Goal: Task Accomplishment & Management: Complete application form

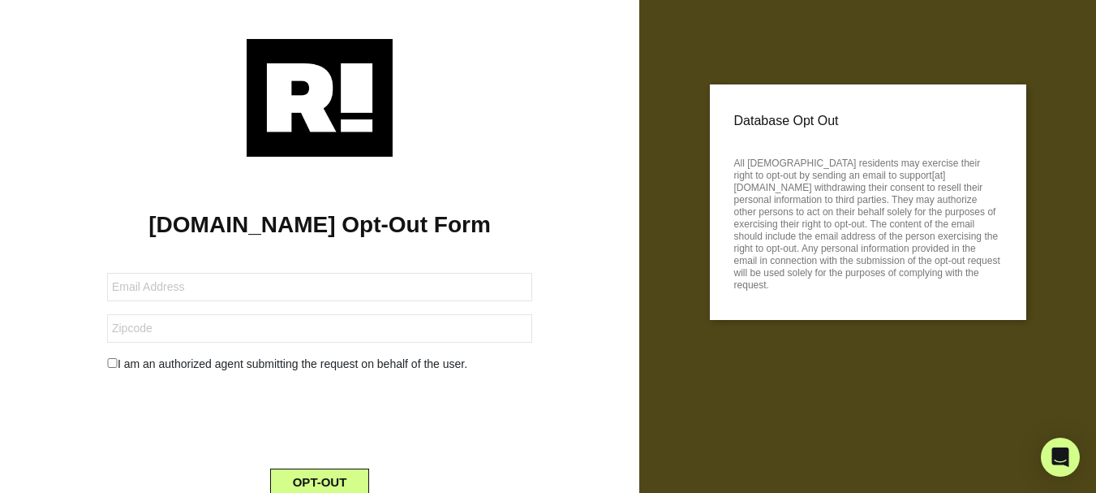
drag, startPoint x: 164, startPoint y: 305, endPoint x: 163, endPoint y: 295, distance: 9.8
click at [163, 304] on form "I am an authorized agent submitting the request on behalf of the user. OPT-OUT" at bounding box center [319, 374] width 425 height 243
click at [163, 294] on input "text" at bounding box center [319, 287] width 425 height 28
paste input "[EMAIL_ADDRESS][DOMAIN_NAME]"
type input "[EMAIL_ADDRESS][DOMAIN_NAME]"
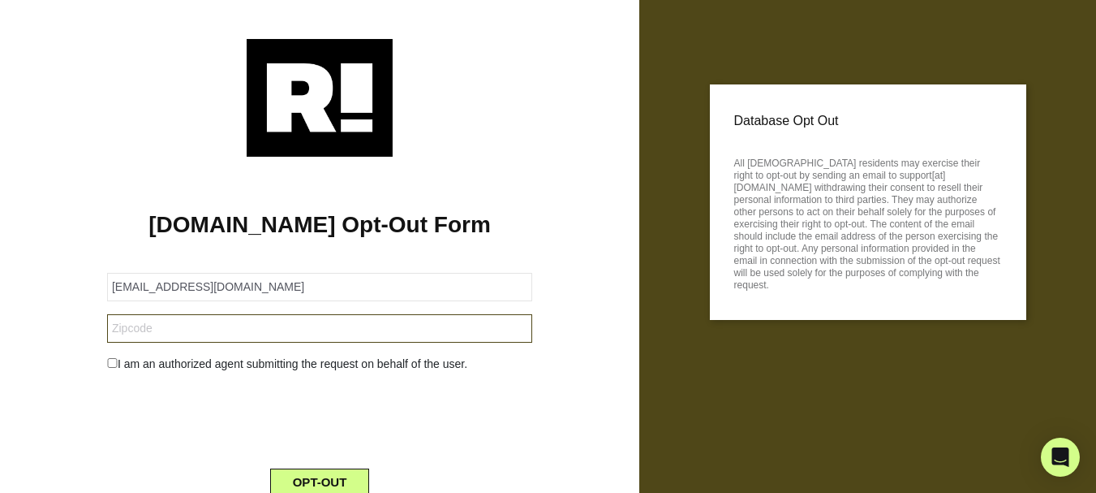
click at [267, 322] on input "text" at bounding box center [319, 328] width 425 height 28
paste input "[PERSON_NAME]"
type input "[PERSON_NAME]"
click at [188, 354] on form "[EMAIL_ADDRESS][DOMAIN_NAME] [PERSON_NAME] I am an authorized agent submitting …" at bounding box center [319, 374] width 425 height 243
click at [185, 364] on div "I am an authorized agent submitting the request on behalf of the user." at bounding box center [320, 363] width 450 height 17
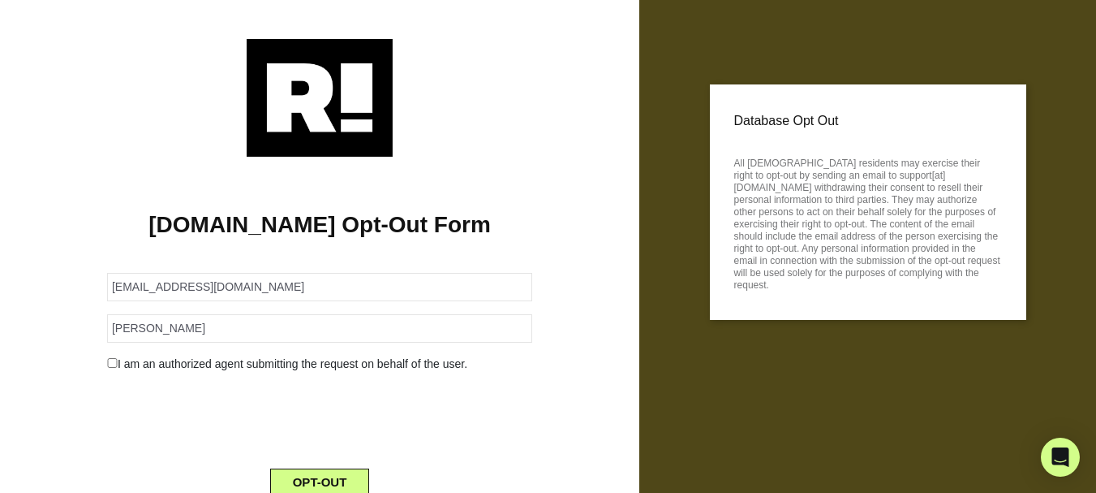
drag, startPoint x: 112, startPoint y: 368, endPoint x: 120, endPoint y: 370, distance: 8.3
click at [111, 368] on input "checkbox" at bounding box center [112, 363] width 11 height 10
click at [114, 360] on input "checkbox" at bounding box center [112, 363] width 11 height 10
checkbox input "false"
click at [324, 467] on div "OPT-OUT" at bounding box center [320, 472] width 450 height 47
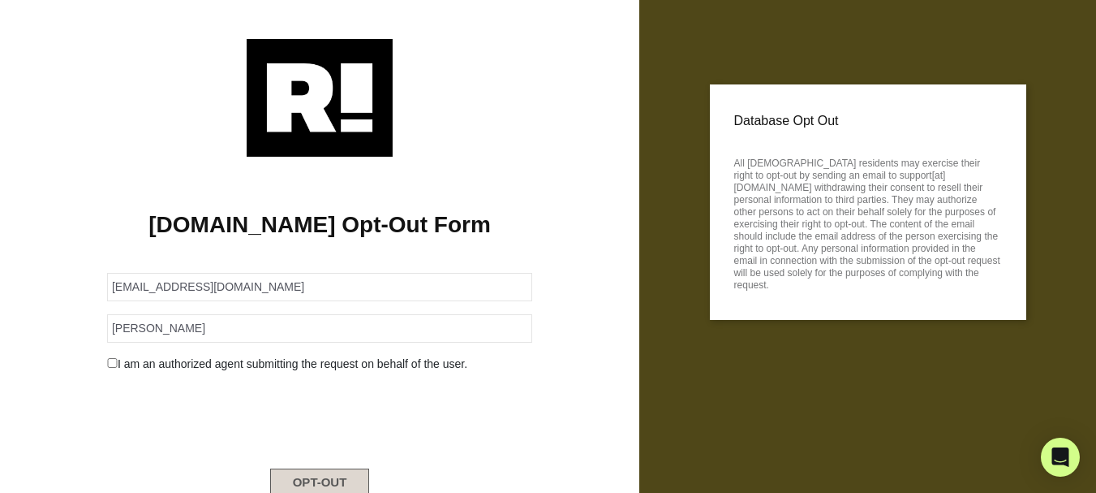
click at [325, 471] on button "OPT-OUT" at bounding box center [320, 482] width 100 height 28
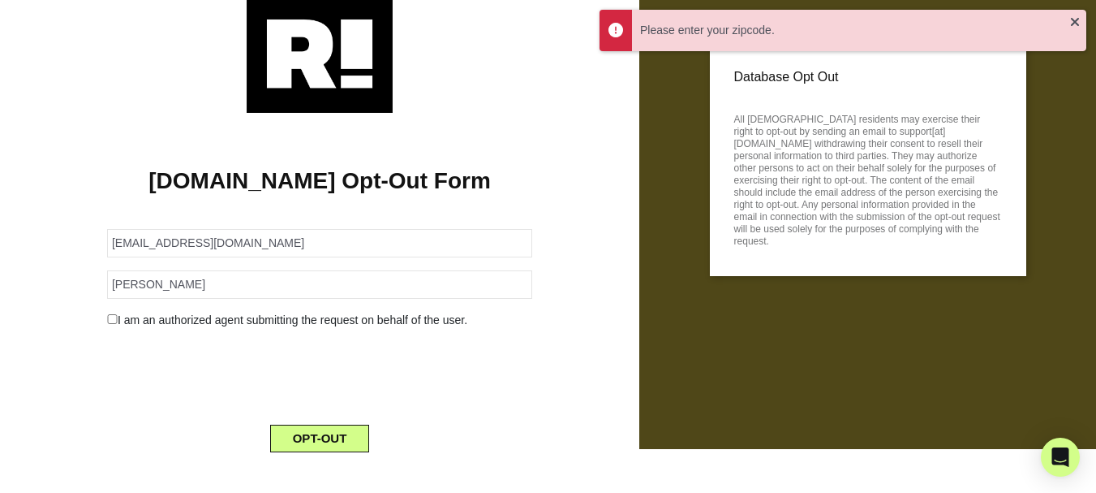
scroll to position [63, 0]
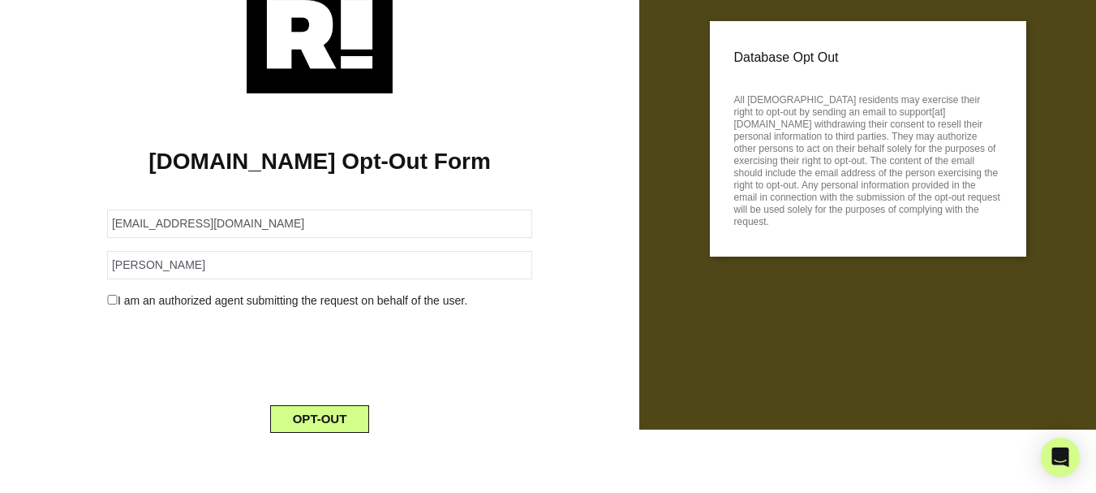
click at [304, 196] on form "[EMAIL_ADDRESS][DOMAIN_NAME] [PERSON_NAME] I am an authorized agent submitting …" at bounding box center [319, 311] width 425 height 243
click at [305, 195] on form "[EMAIL_ADDRESS][DOMAIN_NAME] [PERSON_NAME] I am an authorized agent submitting …" at bounding box center [319, 311] width 425 height 243
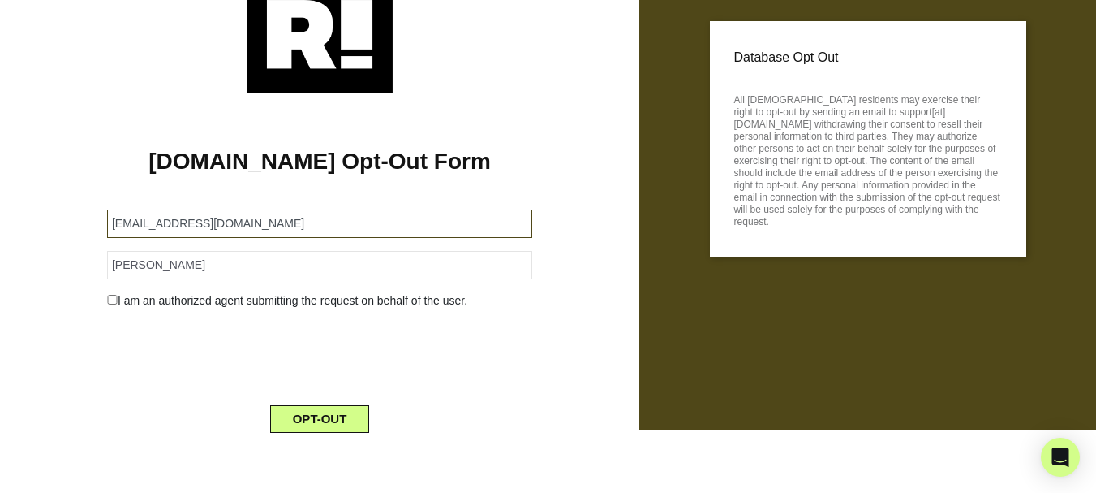
click at [309, 217] on input "[EMAIL_ADDRESS][DOMAIN_NAME]" at bounding box center [319, 223] width 425 height 28
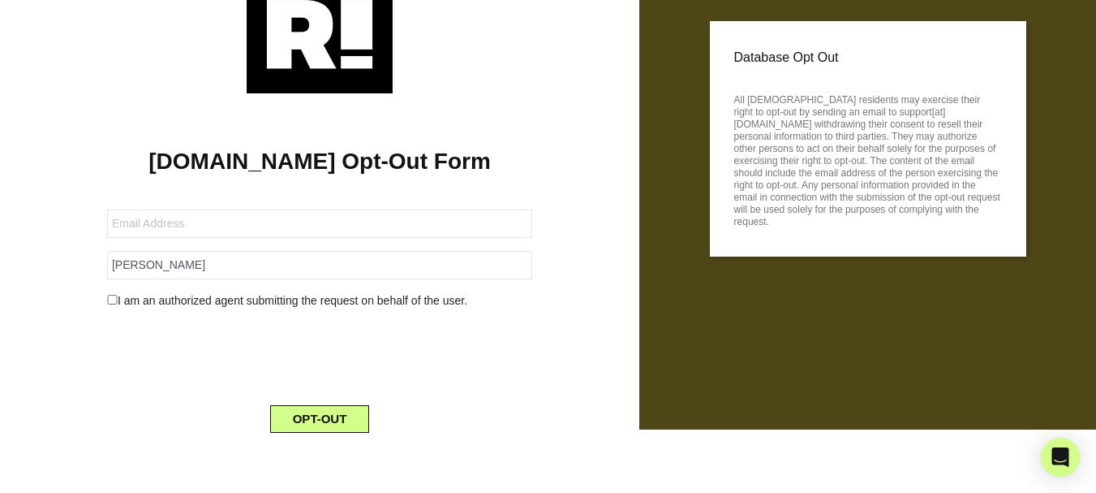
drag, startPoint x: 319, startPoint y: 137, endPoint x: 298, endPoint y: 170, distance: 38.7
click at [319, 136] on div "[DOMAIN_NAME] Opt-Out Form [PERSON_NAME] I am an authorized agent submitting th…" at bounding box center [319, 269] width 615 height 352
click at [271, 256] on input "[PERSON_NAME]" at bounding box center [319, 265] width 425 height 28
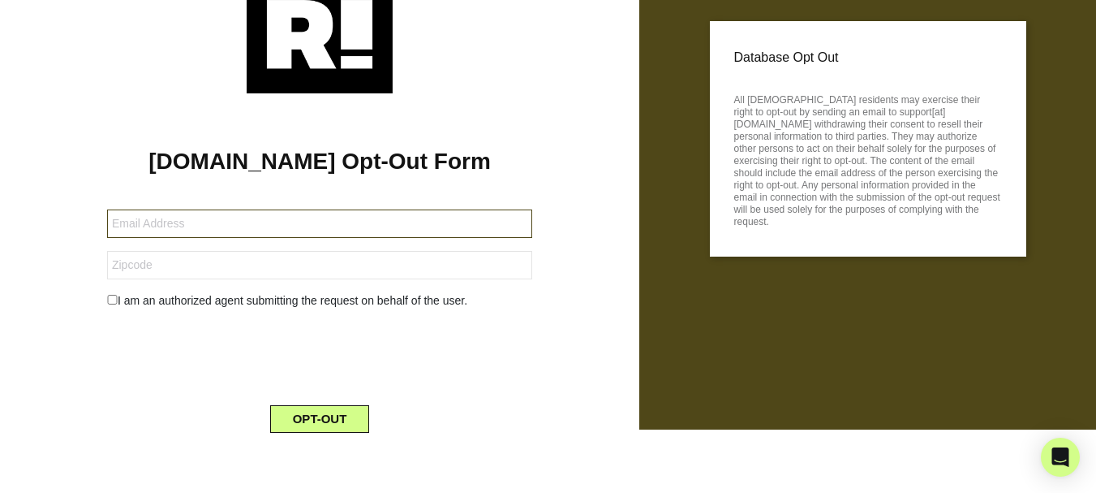
click at [294, 222] on input "text" at bounding box center [319, 223] width 425 height 28
paste input "[PERSON_NAME]"
click at [248, 226] on input "[PERSON_NAME]" at bounding box center [319, 223] width 425 height 28
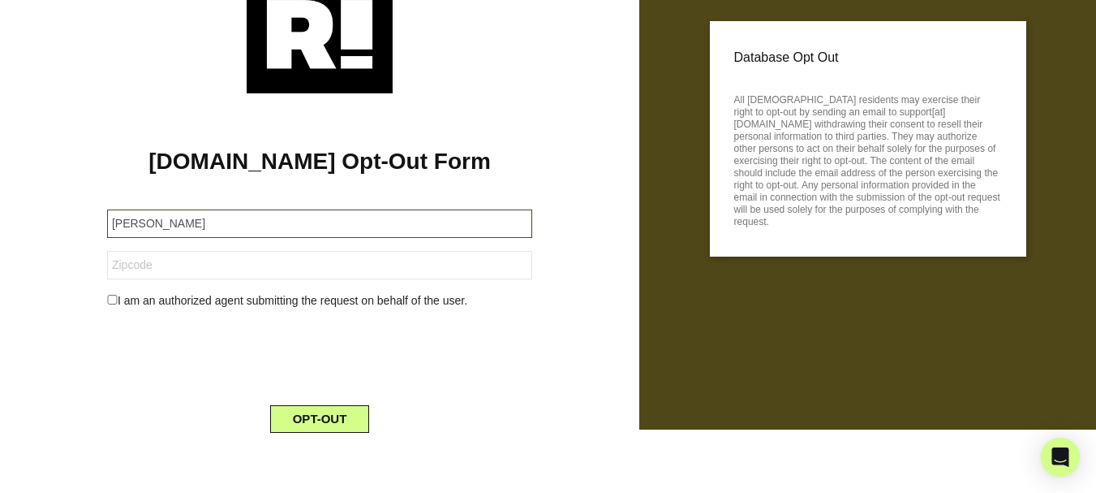
paste input "[EMAIL_ADDRESS][DOMAIN_NAME]"
type input "[EMAIL_ADDRESS][DOMAIN_NAME]"
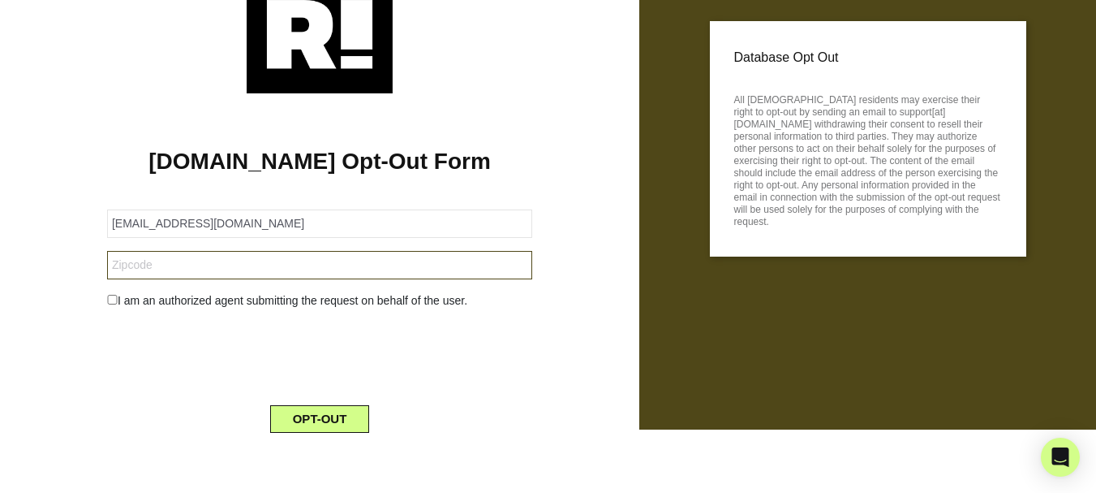
drag, startPoint x: 376, startPoint y: 266, endPoint x: 361, endPoint y: 274, distance: 16.7
click at [376, 266] on input "text" at bounding box center [319, 265] width 425 height 28
paste input "80026"
type input "80026"
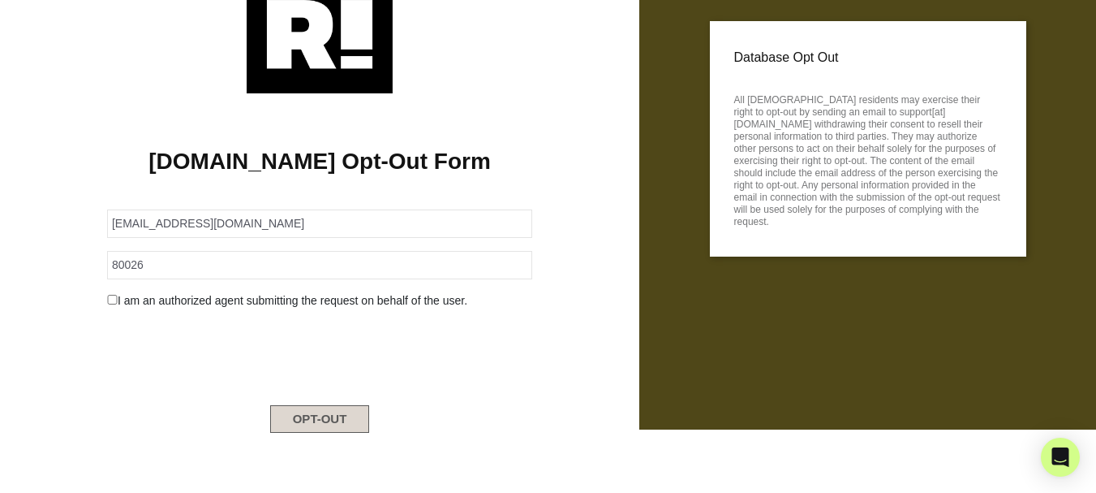
click at [320, 420] on button "OPT-OUT" at bounding box center [320, 419] width 100 height 28
